Goal: Navigation & Orientation: Find specific page/section

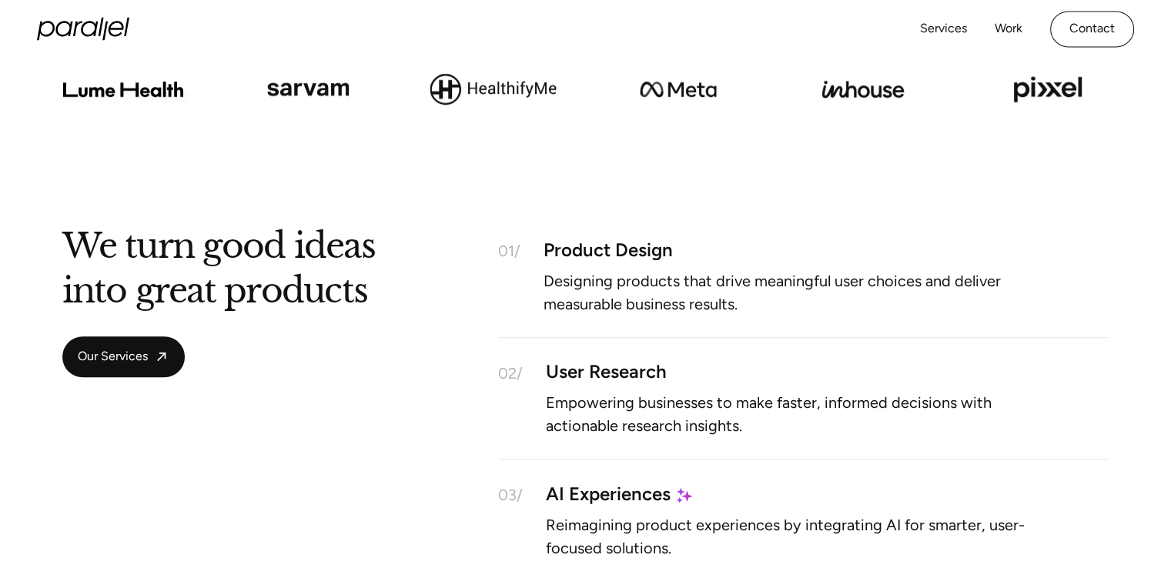
scroll to position [246, 0]
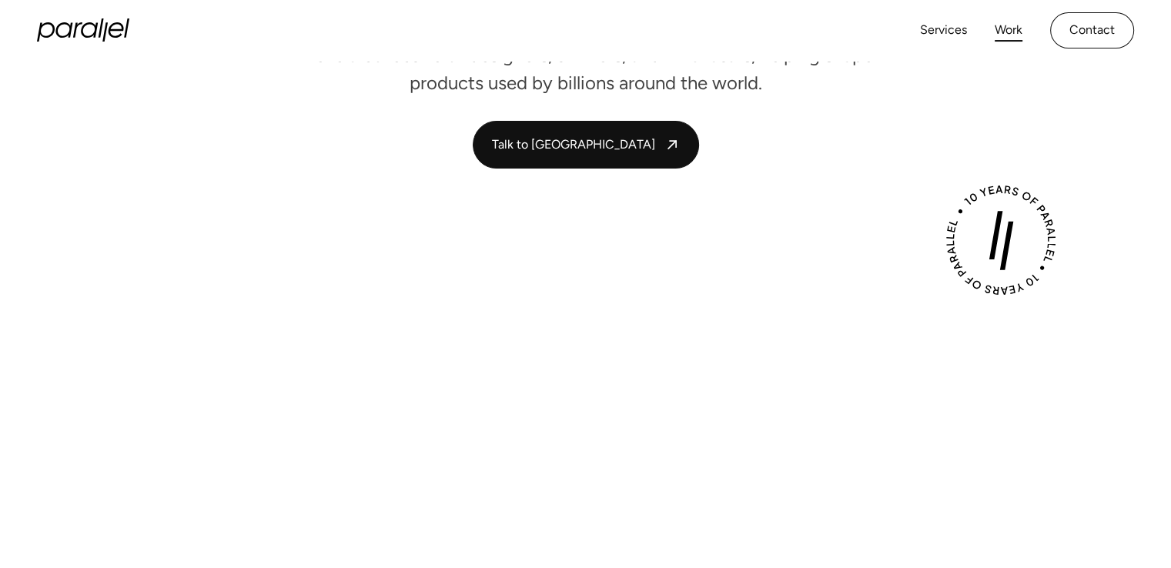
click at [1005, 37] on link "Work" at bounding box center [1008, 30] width 28 height 22
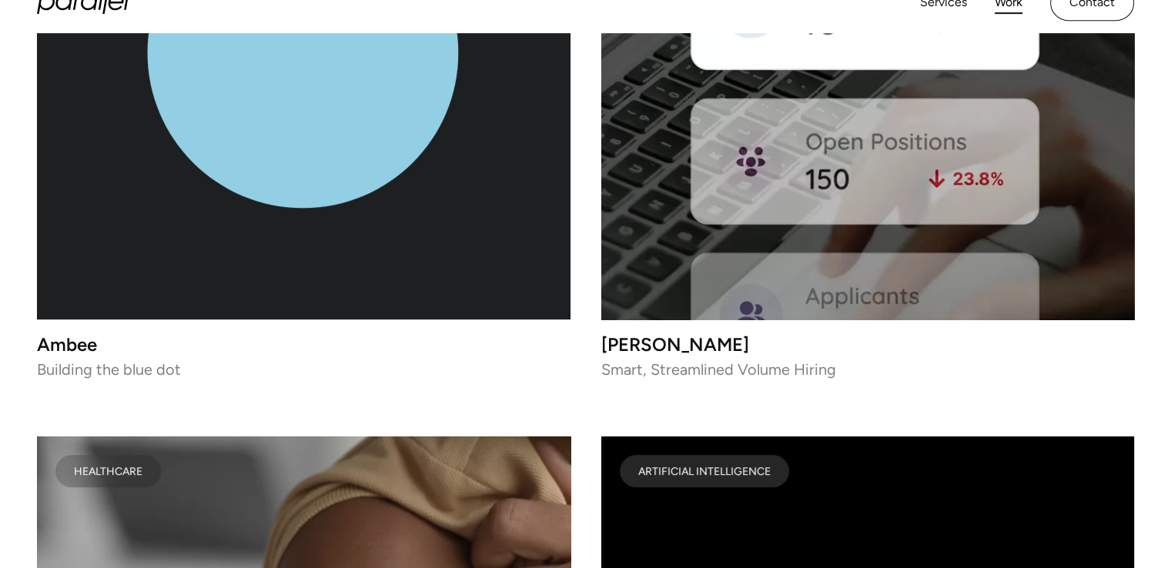
scroll to position [6517, 0]
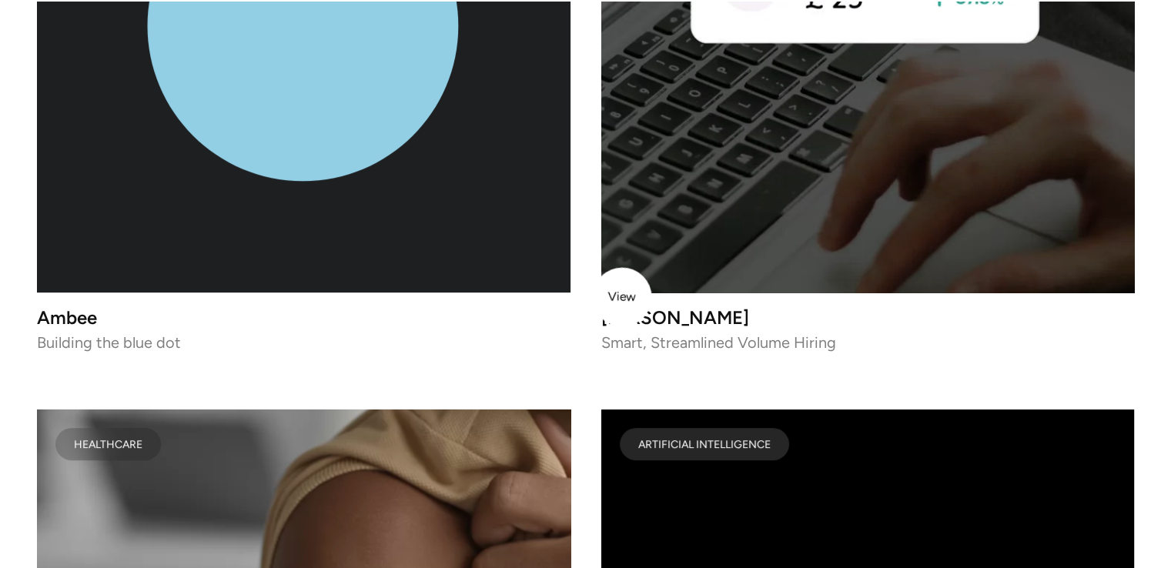
click at [622, 311] on h3 "Occy" at bounding box center [867, 317] width 533 height 13
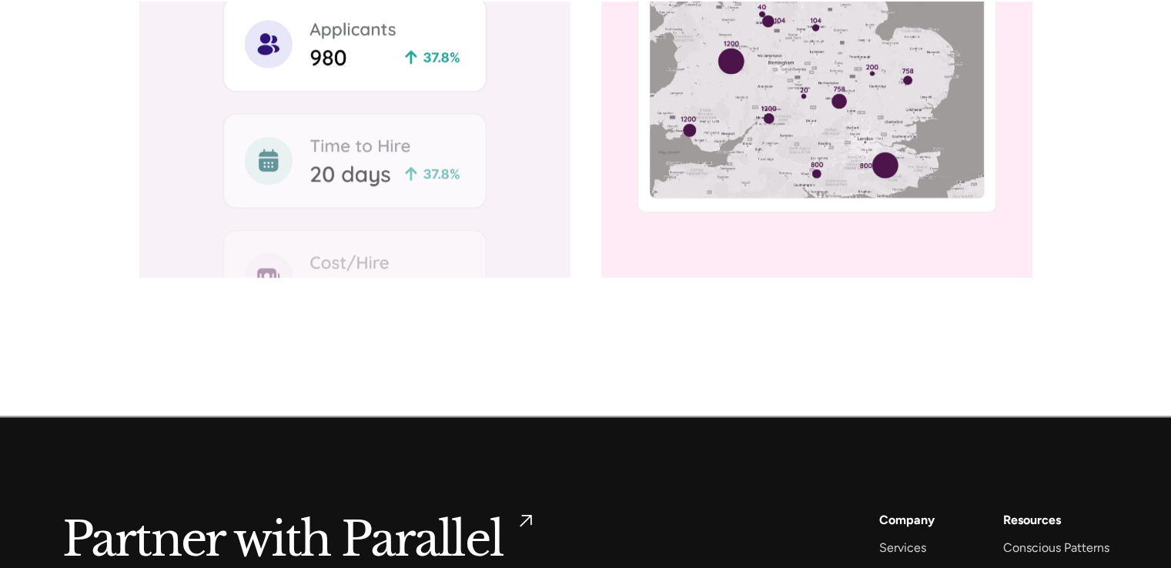
scroll to position [7507, 0]
